Goal: Task Accomplishment & Management: Use online tool/utility

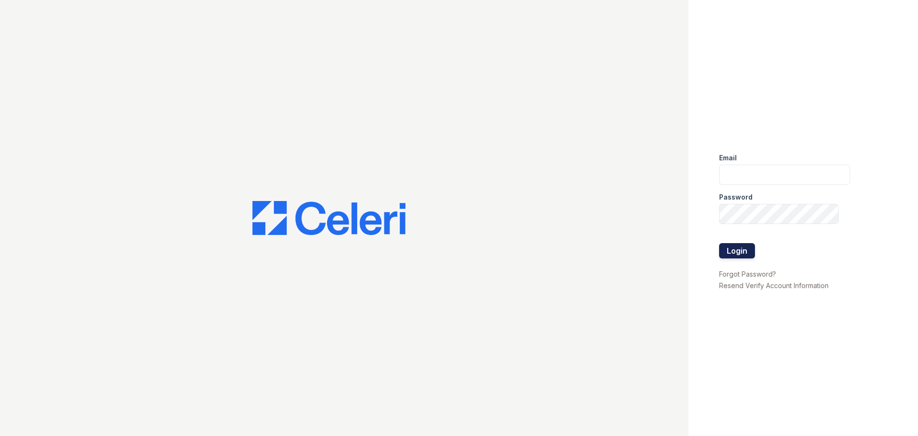
type input "[DOMAIN_NAME][EMAIL_ADDRESS][DOMAIN_NAME]"
click at [745, 250] on button "Login" at bounding box center [737, 250] width 36 height 15
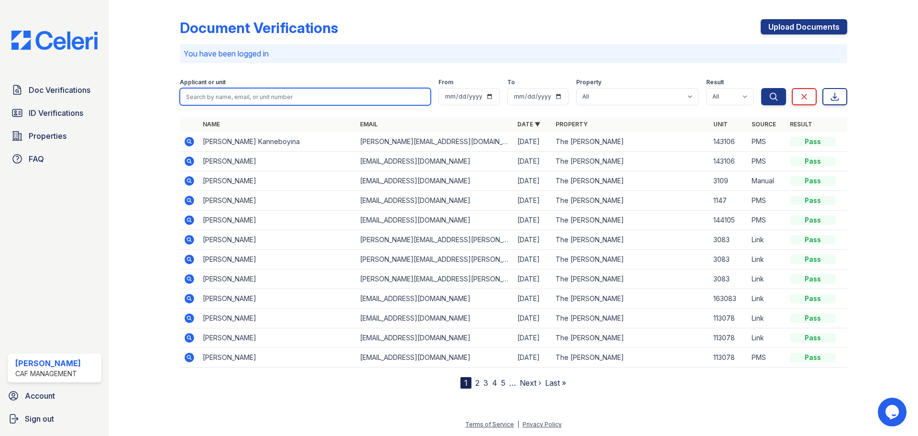
click at [241, 102] on input "search" at bounding box center [305, 96] width 251 height 17
click at [265, 98] on input "search" at bounding box center [305, 96] width 251 height 17
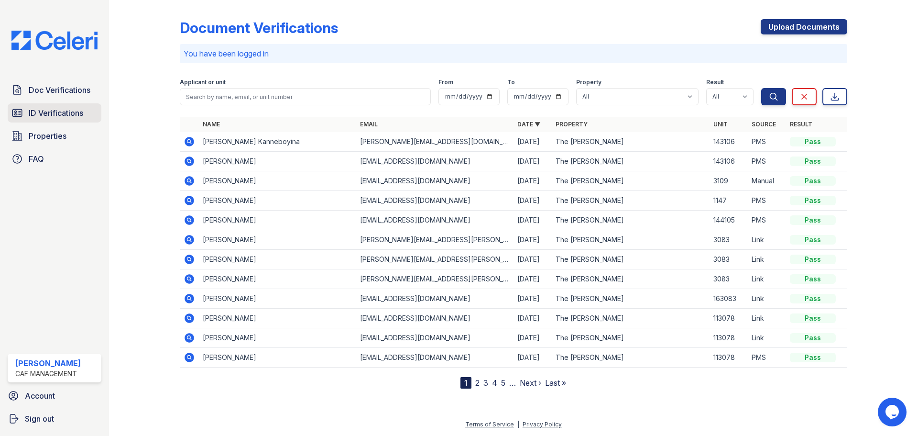
click at [61, 104] on link "ID Verifications" at bounding box center [55, 112] width 94 height 19
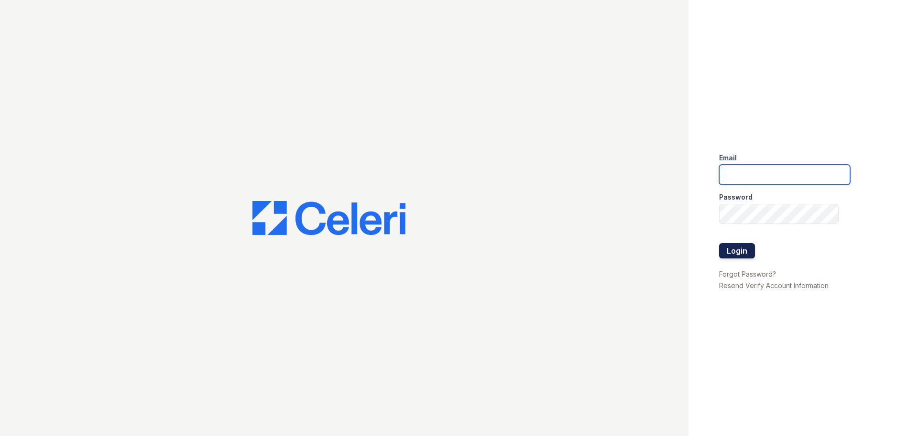
type input "[DOMAIN_NAME][EMAIL_ADDRESS][DOMAIN_NAME]"
click at [736, 250] on button "Login" at bounding box center [737, 250] width 36 height 15
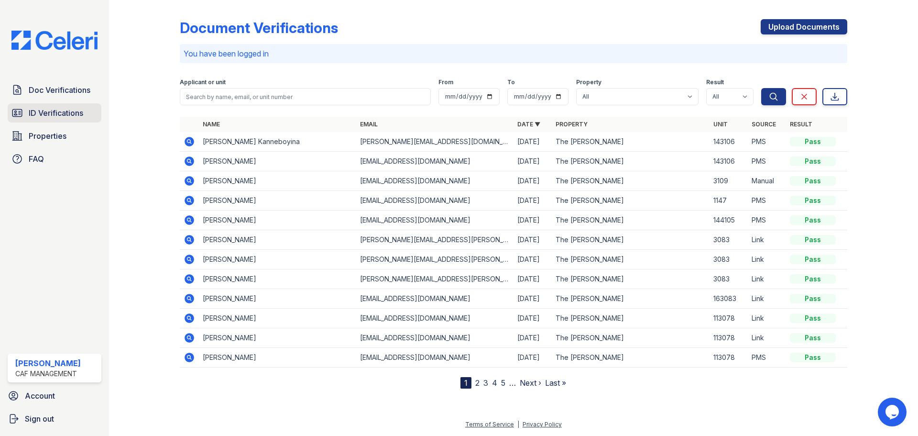
drag, startPoint x: 58, startPoint y: 116, endPoint x: 48, endPoint y: 120, distance: 10.3
click at [58, 115] on span "ID Verifications" at bounding box center [56, 112] width 55 height 11
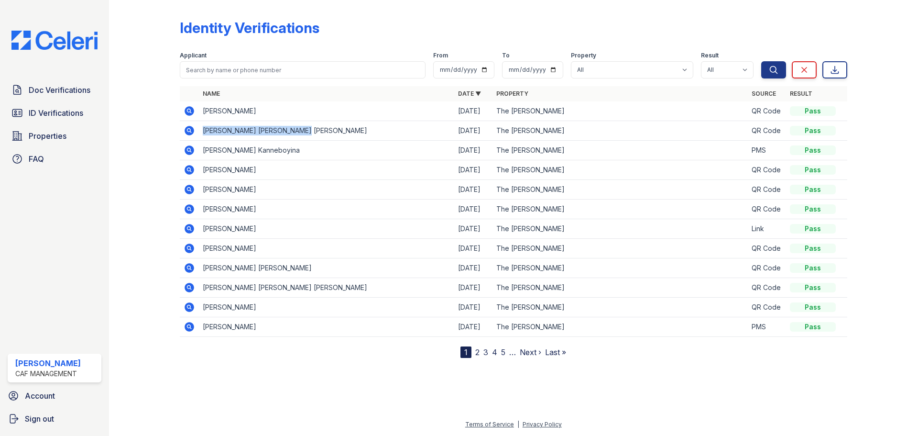
drag, startPoint x: 314, startPoint y: 131, endPoint x: 204, endPoint y: 134, distance: 110.6
click at [204, 134] on td "CARLOS JAVIER ROMERO PULIDO" at bounding box center [326, 131] width 255 height 20
copy td "CARLOS JAVIER ROMERO PULIDO"
click at [241, 146] on td "Sai Sowmya Kanneboyina" at bounding box center [326, 151] width 255 height 20
click at [192, 133] on icon at bounding box center [190, 131] width 10 height 10
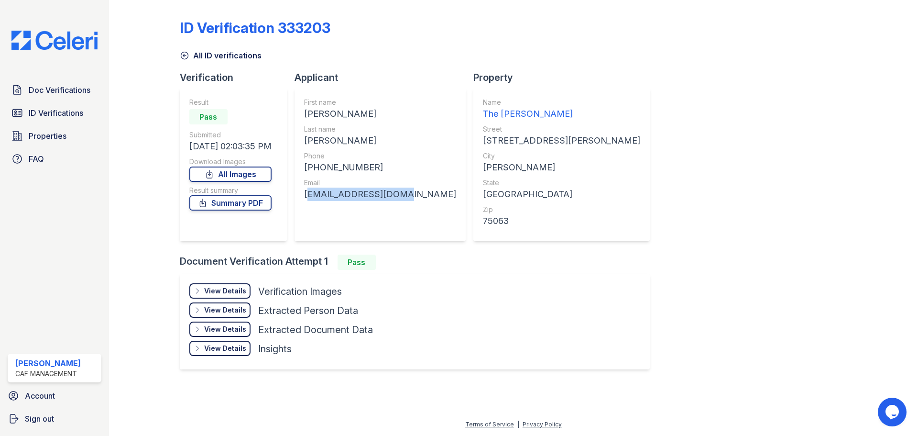
drag, startPoint x: 305, startPoint y: 195, endPoint x: 398, endPoint y: 201, distance: 93.0
click at [398, 201] on div "First name [PERSON_NAME] Last name [PERSON_NAME] Phone [PHONE_NUMBER] Email [EM…" at bounding box center [380, 164] width 171 height 153
